Goal: Navigation & Orientation: Find specific page/section

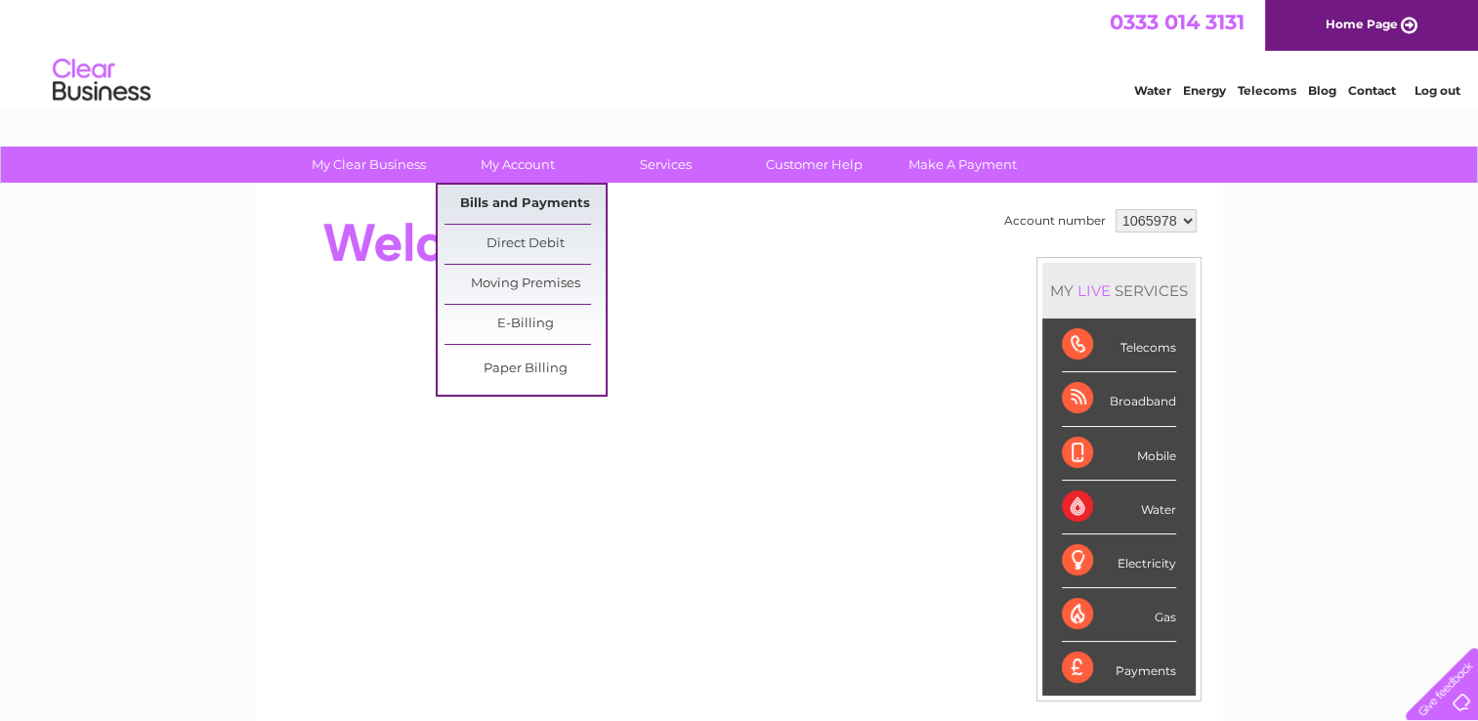
click at [515, 205] on link "Bills and Payments" at bounding box center [524, 204] width 161 height 39
click at [502, 204] on link "Bills and Payments" at bounding box center [524, 204] width 161 height 39
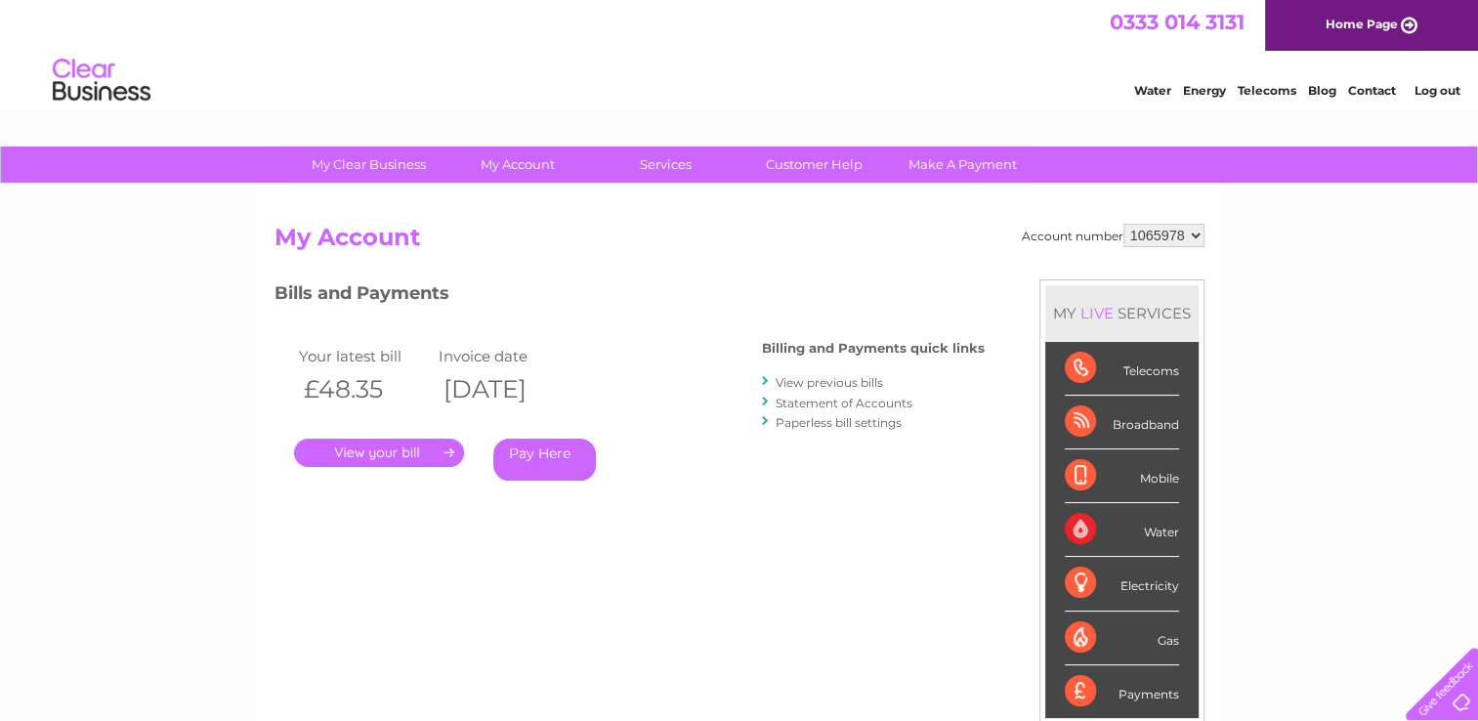
click at [1442, 92] on link "Log out" at bounding box center [1436, 90] width 46 height 15
